Goal: Task Accomplishment & Management: Use online tool/utility

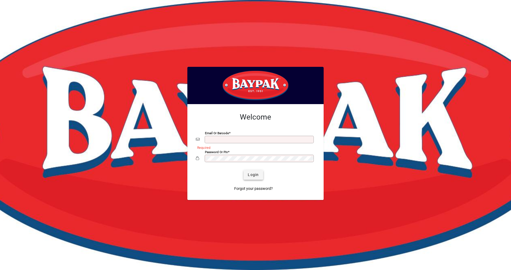
type input "**********"
click at [247, 175] on span "submit" at bounding box center [253, 175] width 19 height 13
